Goal: Information Seeking & Learning: Check status

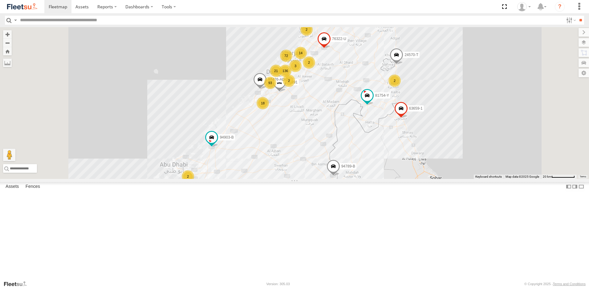
click at [0, 0] on link at bounding box center [0, 0] width 0 height 0
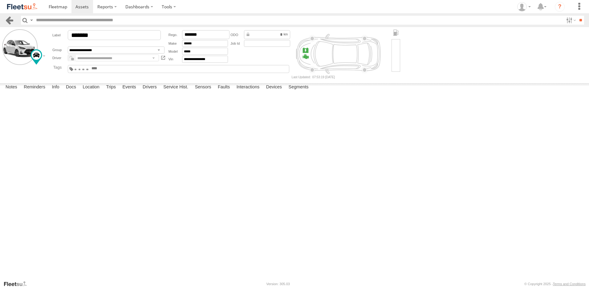
click at [10, 20] on link at bounding box center [9, 20] width 9 height 9
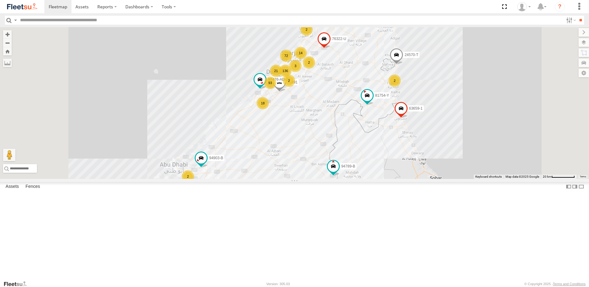
scroll to position [246, 0]
click at [0, 0] on link at bounding box center [0, 0] width 0 height 0
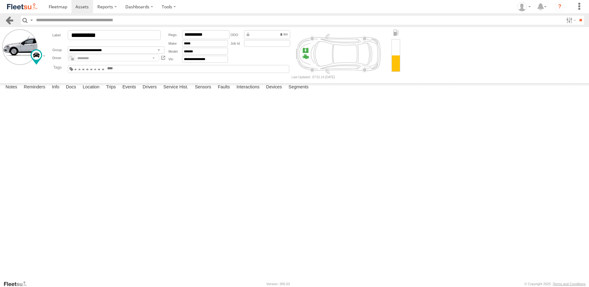
click at [13, 22] on link at bounding box center [9, 20] width 9 height 9
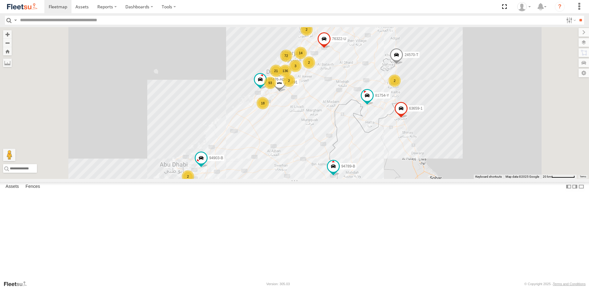
click at [0, 0] on link at bounding box center [0, 0] width 0 height 0
